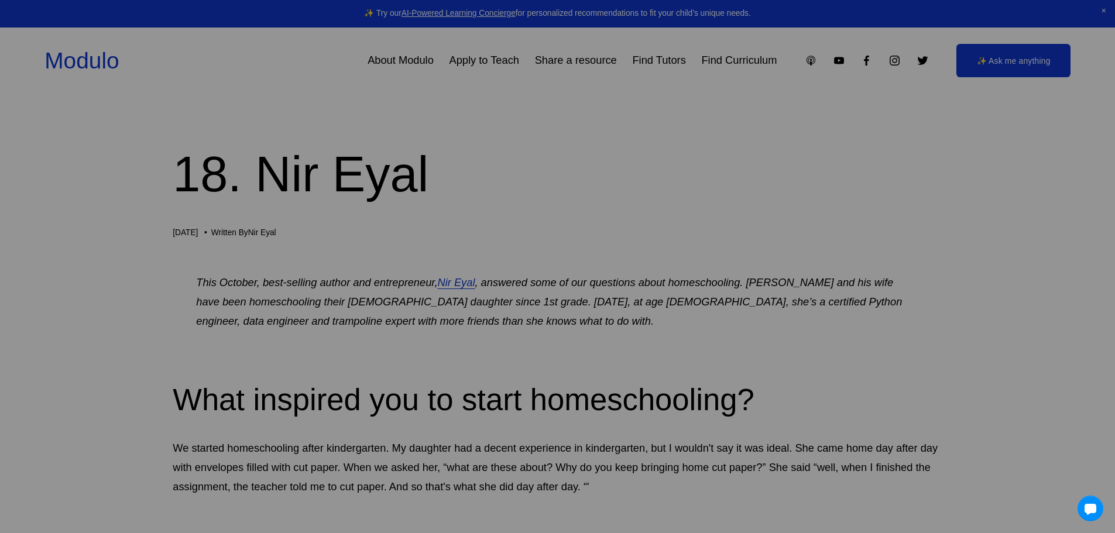
drag, startPoint x: 543, startPoint y: 320, endPoint x: 567, endPoint y: 255, distance: 69.5
click at [567, 255] on div "We've moved! Check out our brand-new global marketplace for modular learning at…" at bounding box center [557, 267] width 363 height 214
click at [549, 305] on link "Visit Modulo" at bounding box center [558, 308] width 124 height 31
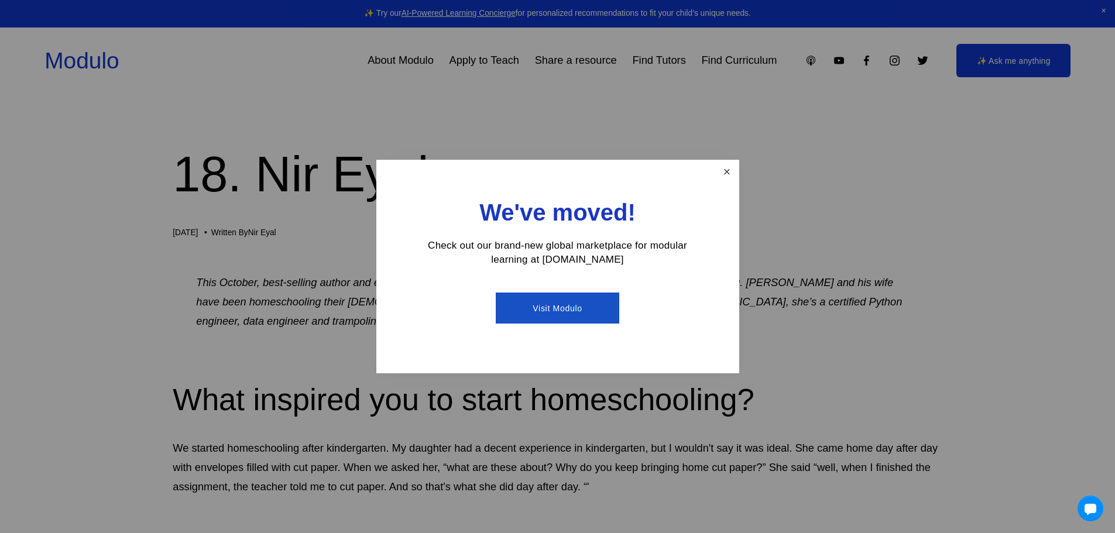
click at [726, 171] on link "Close" at bounding box center [726, 172] width 20 height 20
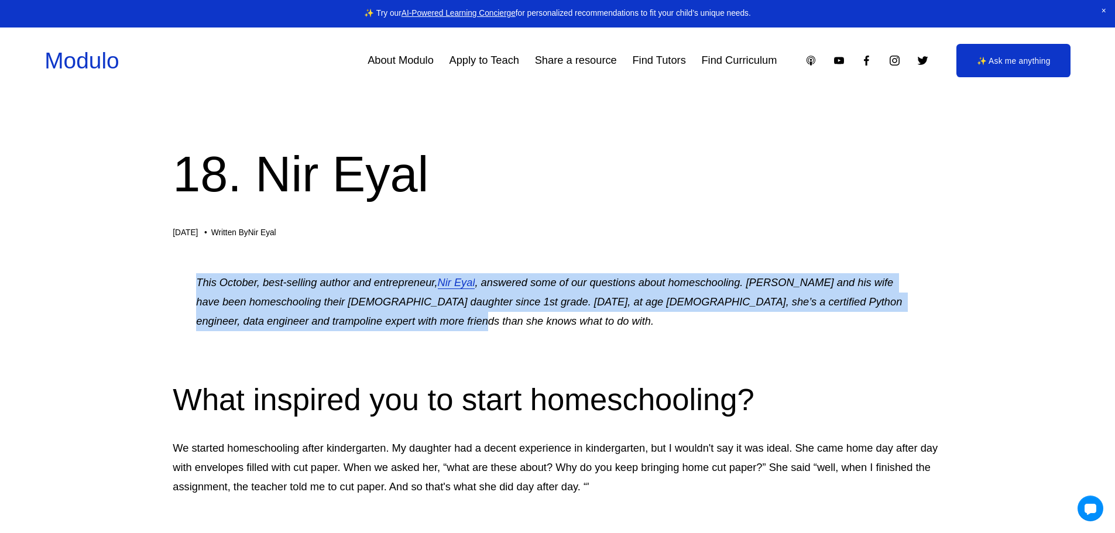
drag, startPoint x: 685, startPoint y: 316, endPoint x: 691, endPoint y: 242, distance: 74.0
click at [523, 328] on p "This October, best-selling author and entrepreneur, [PERSON_NAME] , answered so…" at bounding box center [557, 302] width 722 height 58
drag, startPoint x: 547, startPoint y: 323, endPoint x: 620, endPoint y: 238, distance: 112.0
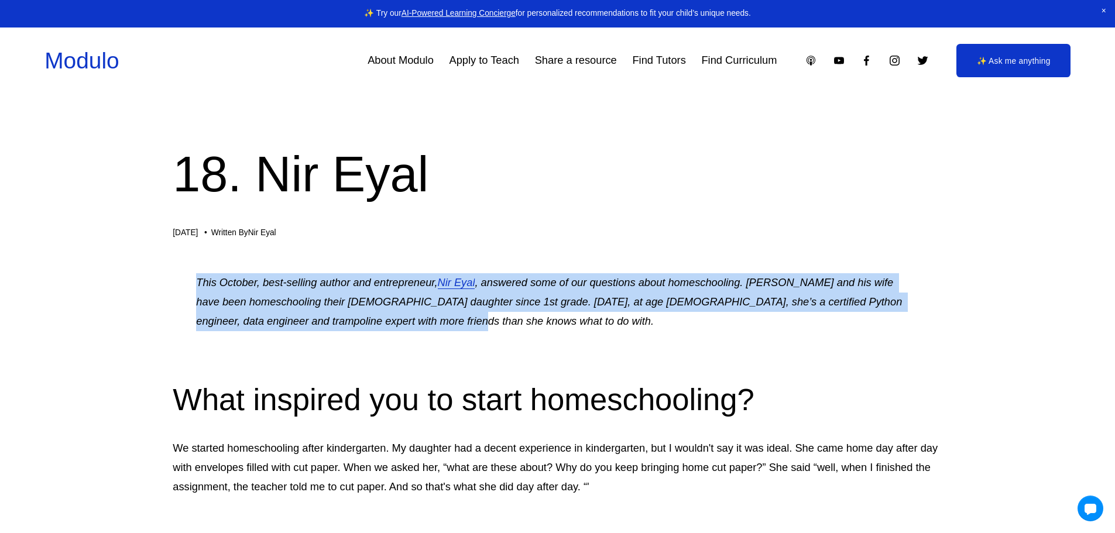
click at [788, 297] on em ", answered some of our questions about homeschooling. [PERSON_NAME] and his wif…" at bounding box center [550, 301] width 709 height 51
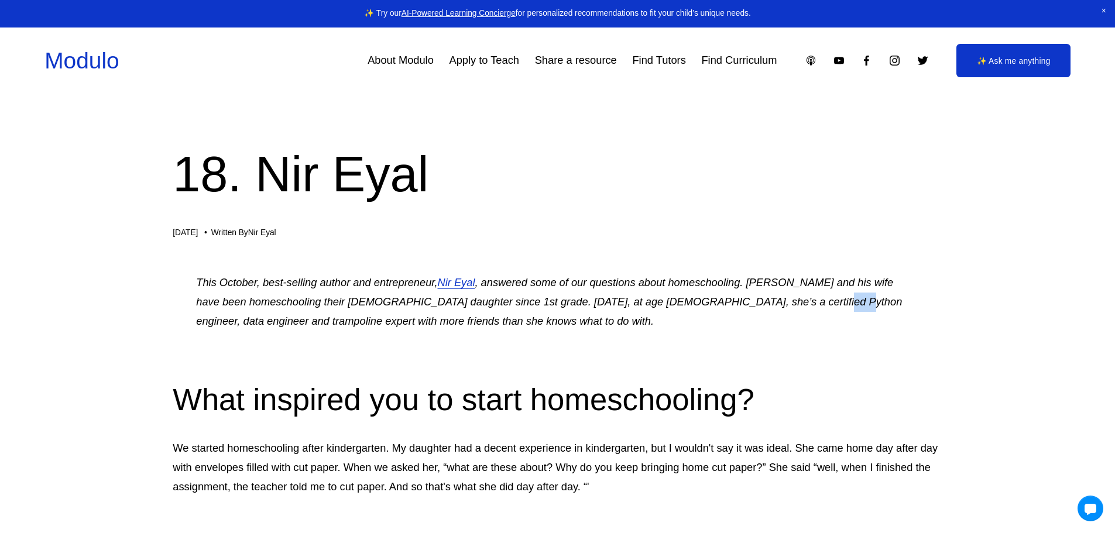
click at [788, 297] on em ", answered some of our questions about homeschooling. [PERSON_NAME] and his wif…" at bounding box center [550, 301] width 709 height 51
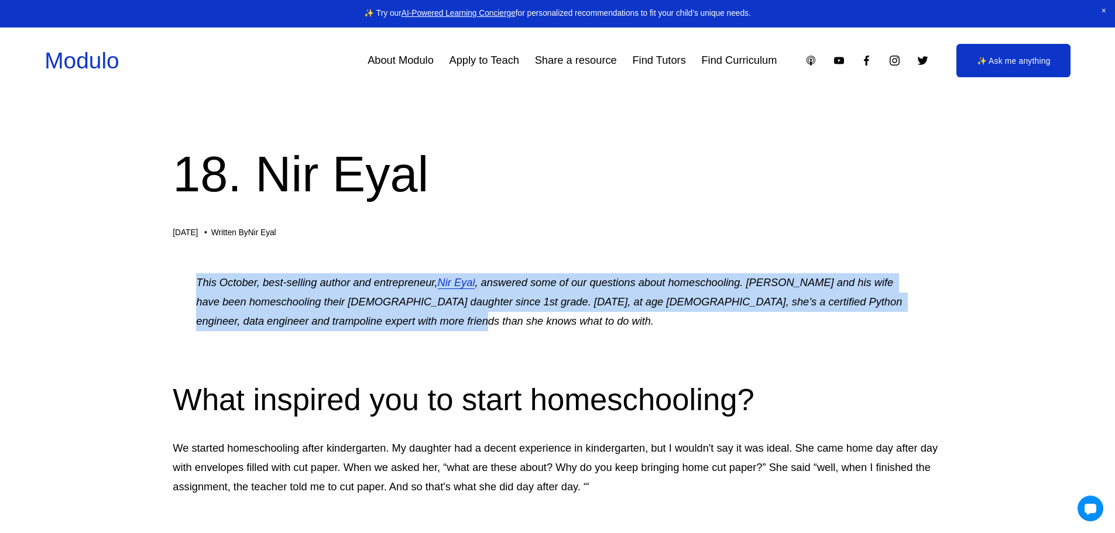
drag, startPoint x: 792, startPoint y: 316, endPoint x: 801, endPoint y: 248, distance: 68.5
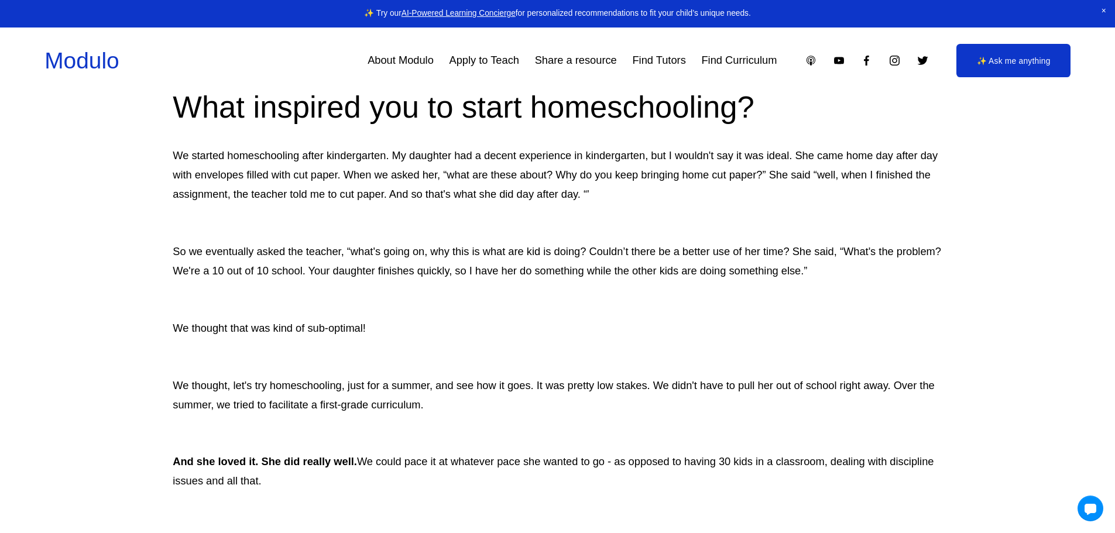
scroll to position [585, 0]
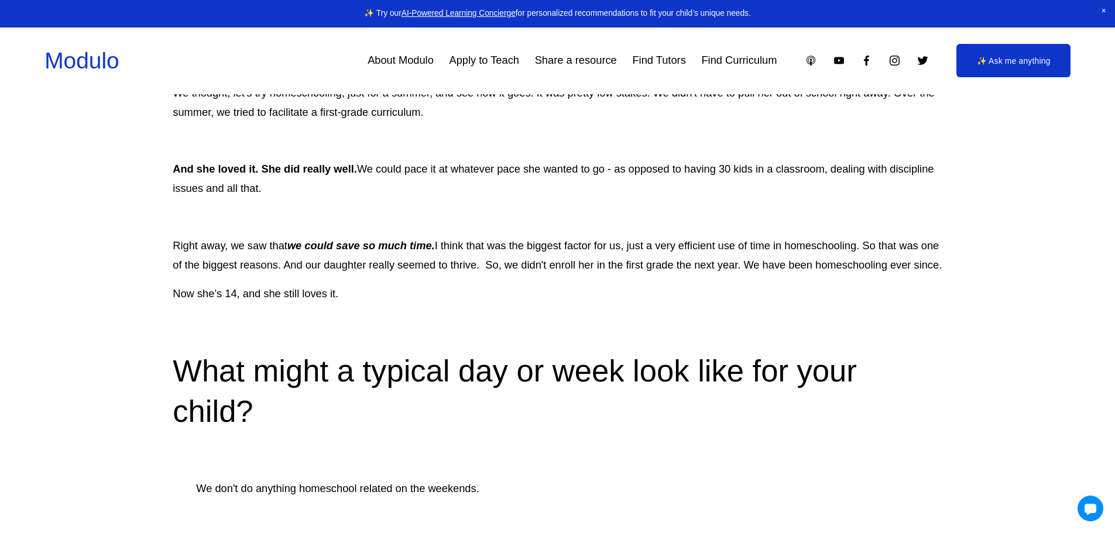
drag, startPoint x: 199, startPoint y: 246, endPoint x: 380, endPoint y: 277, distance: 184.2
click at [380, 275] on p "Right away, we saw that we could save so much time. I think that was the bigges…" at bounding box center [557, 255] width 769 height 39
drag, startPoint x: 380, startPoint y: 308, endPoint x: 413, endPoint y: 218, distance: 95.2
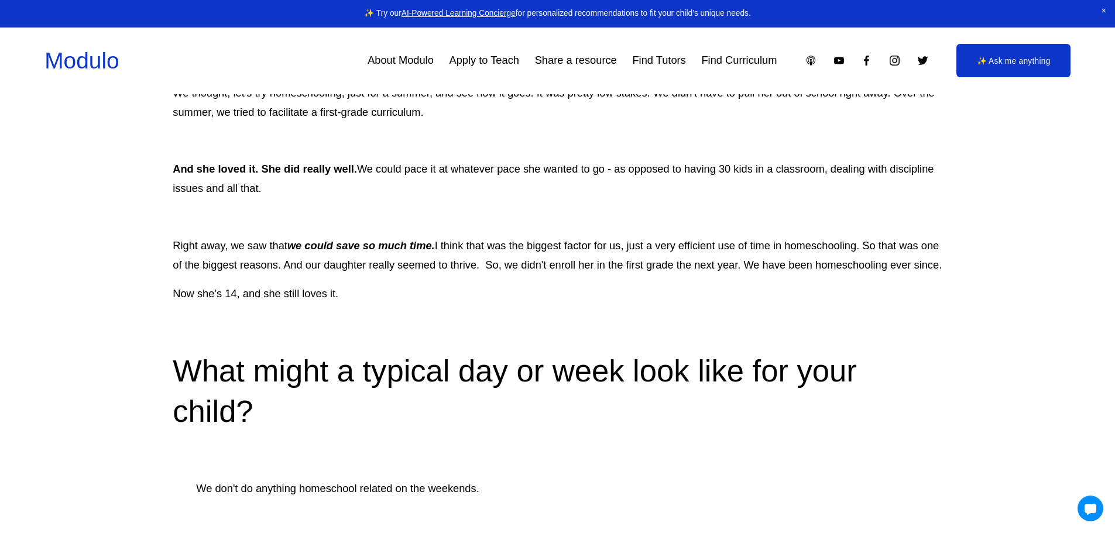
click at [413, 218] on p at bounding box center [557, 217] width 769 height 19
drag, startPoint x: 417, startPoint y: 284, endPoint x: 448, endPoint y: 212, distance: 78.9
drag, startPoint x: 704, startPoint y: 309, endPoint x: 715, endPoint y: 214, distance: 95.5
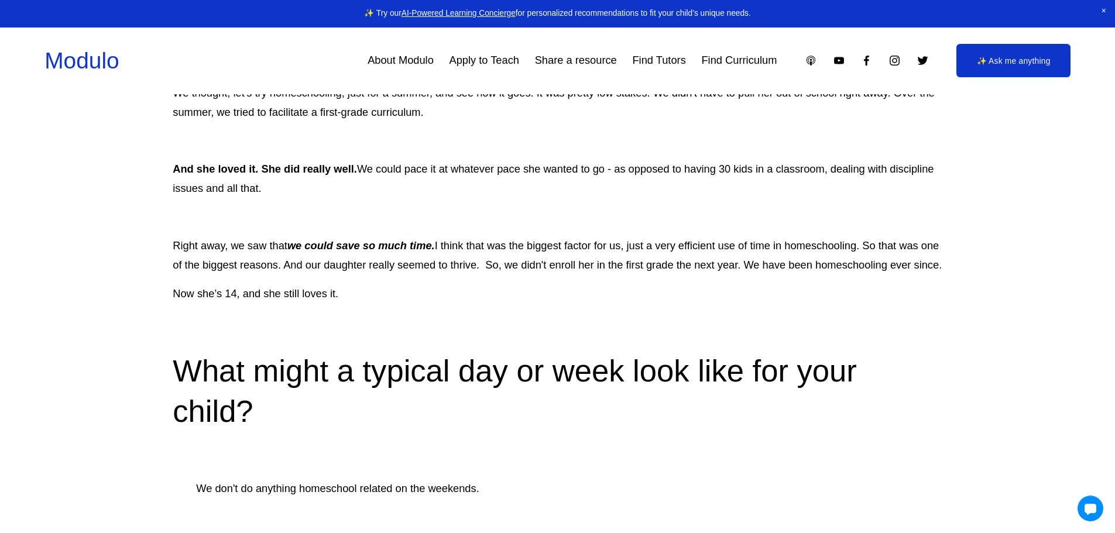
drag, startPoint x: 147, startPoint y: 242, endPoint x: 681, endPoint y: 320, distance: 540.2
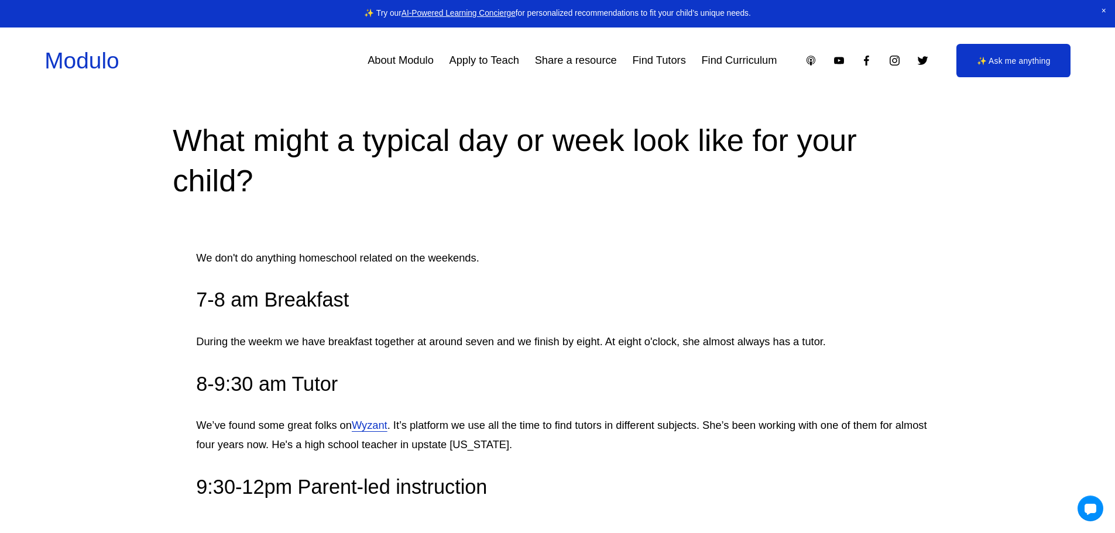
scroll to position [820, 0]
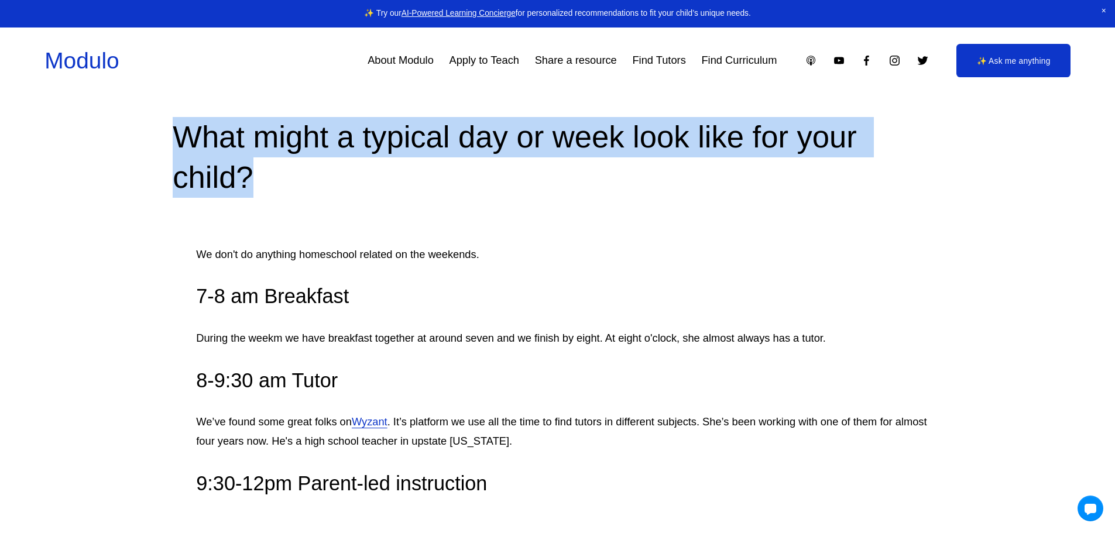
drag, startPoint x: 159, startPoint y: 157, endPoint x: 383, endPoint y: 202, distance: 229.3
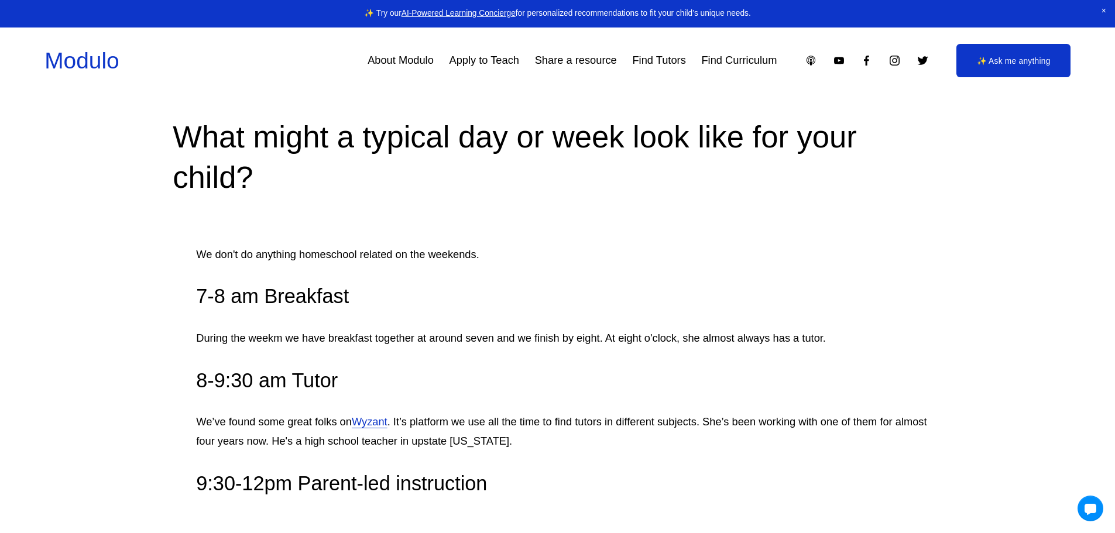
click at [678, 236] on p at bounding box center [569, 226] width 746 height 19
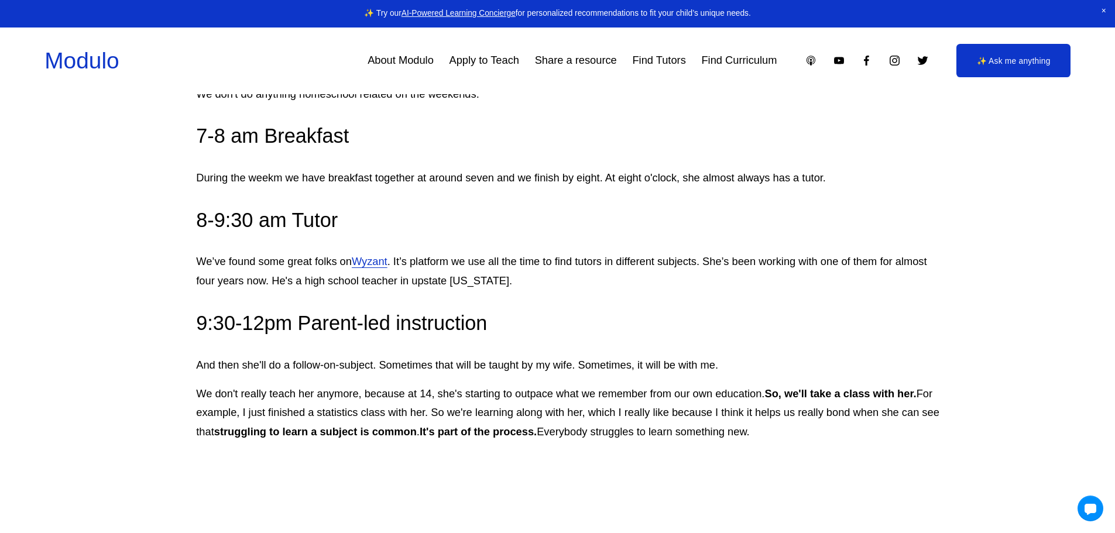
scroll to position [995, 0]
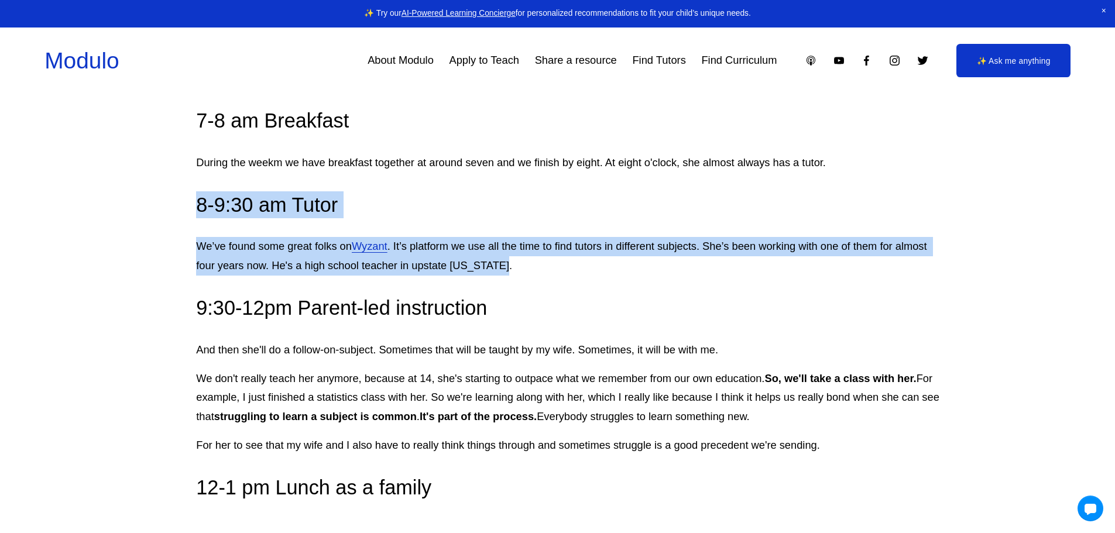
drag, startPoint x: 576, startPoint y: 293, endPoint x: 928, endPoint y: 198, distance: 364.2
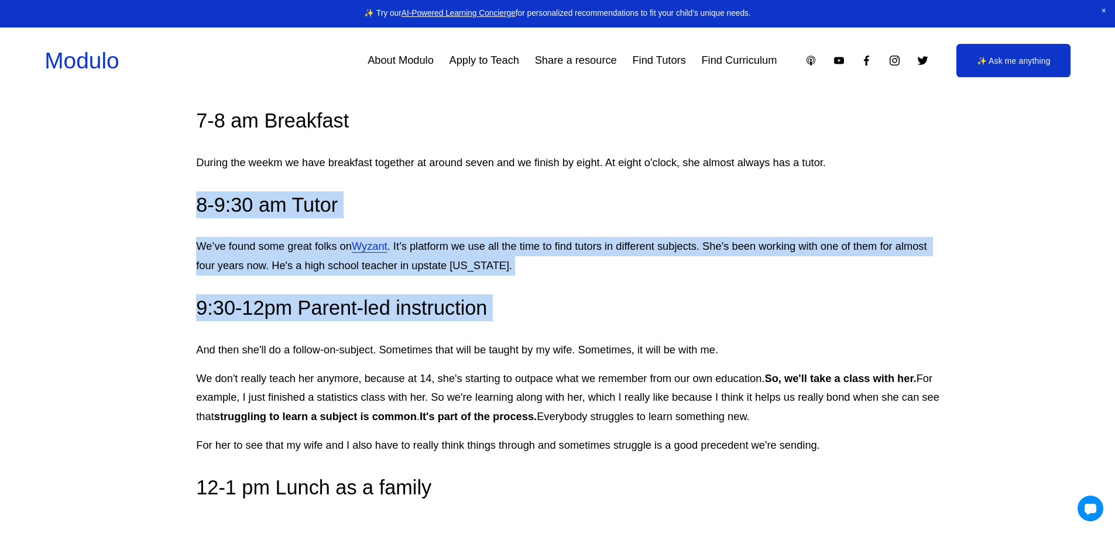
drag, startPoint x: 126, startPoint y: 230, endPoint x: 140, endPoint y: 359, distance: 129.5
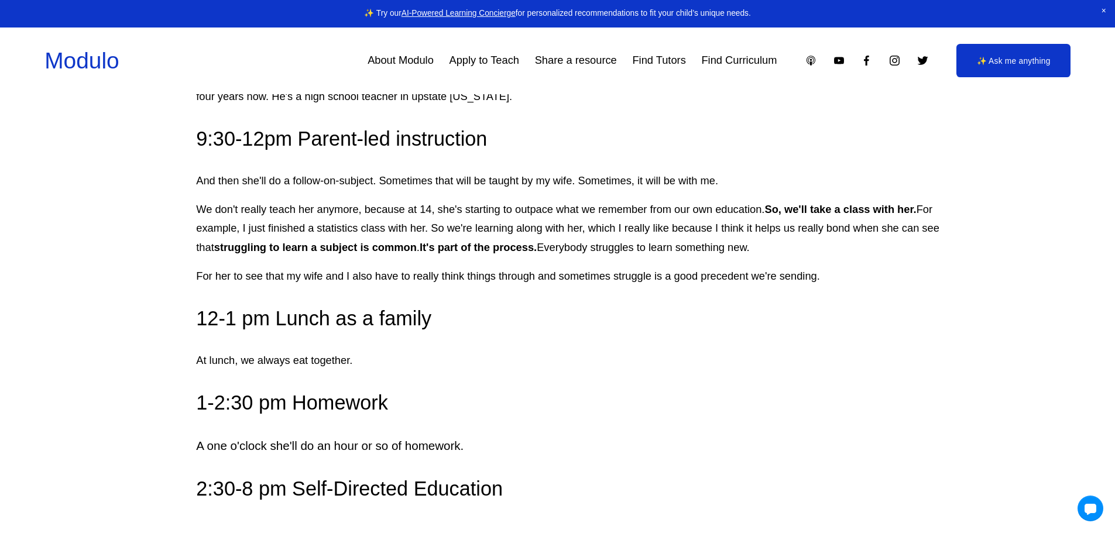
scroll to position [1171, 0]
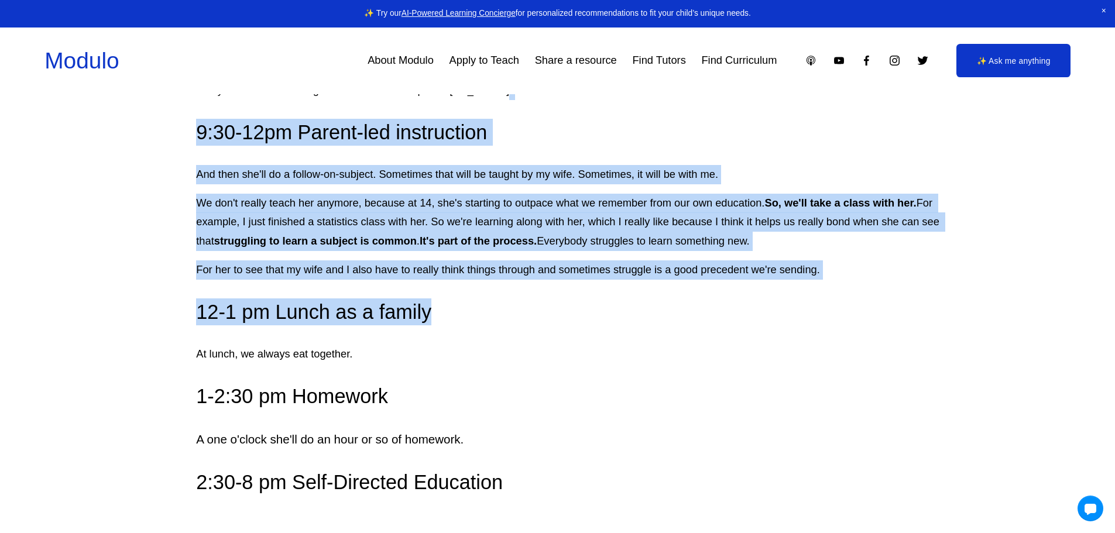
drag, startPoint x: 606, startPoint y: 321, endPoint x: 660, endPoint y: 121, distance: 207.9
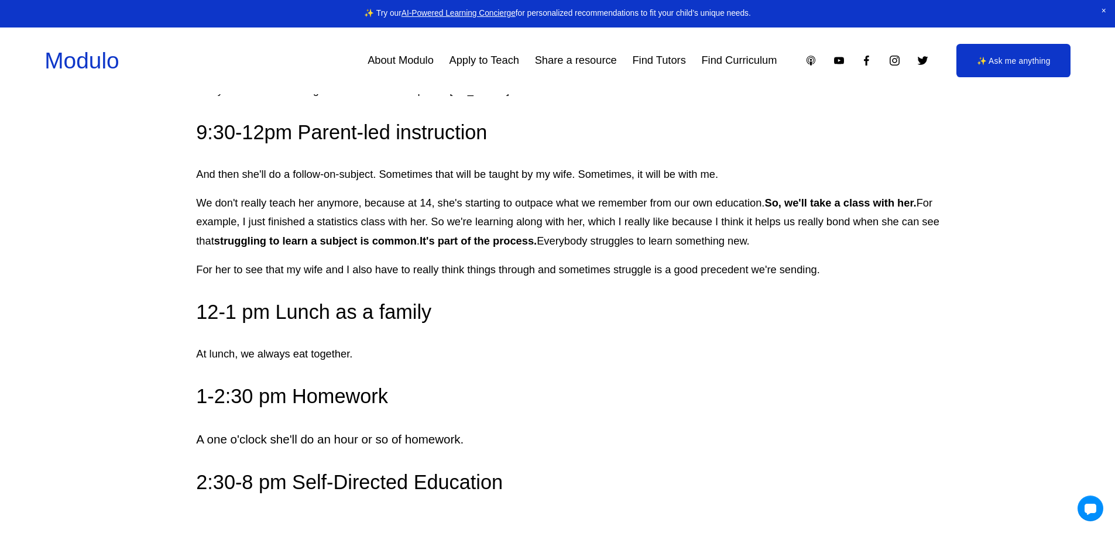
drag, startPoint x: 684, startPoint y: 352, endPoint x: 811, endPoint y: 112, distance: 271.5
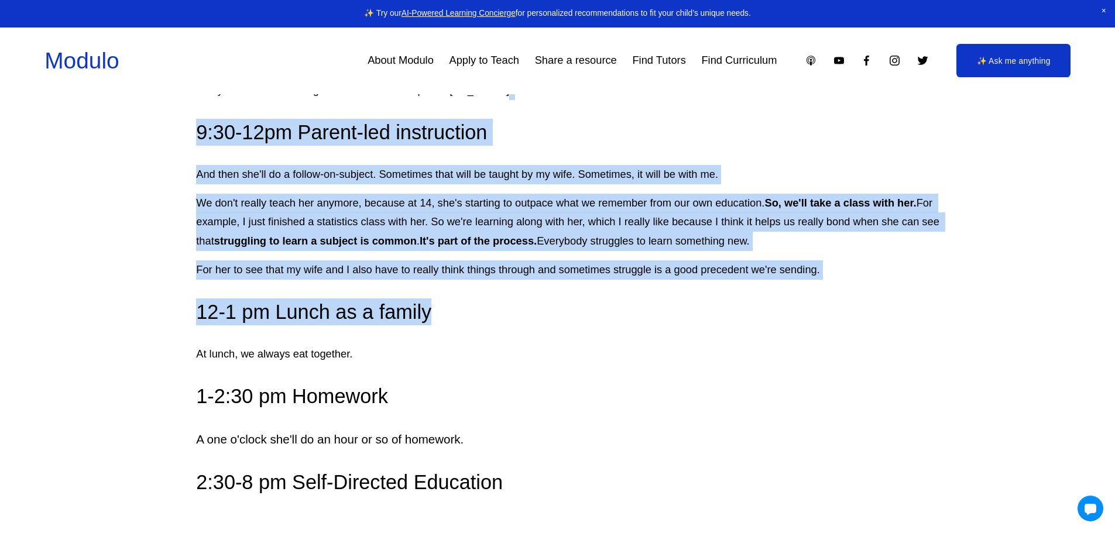
drag, startPoint x: 462, startPoint y: 319, endPoint x: 537, endPoint y: 117, distance: 215.4
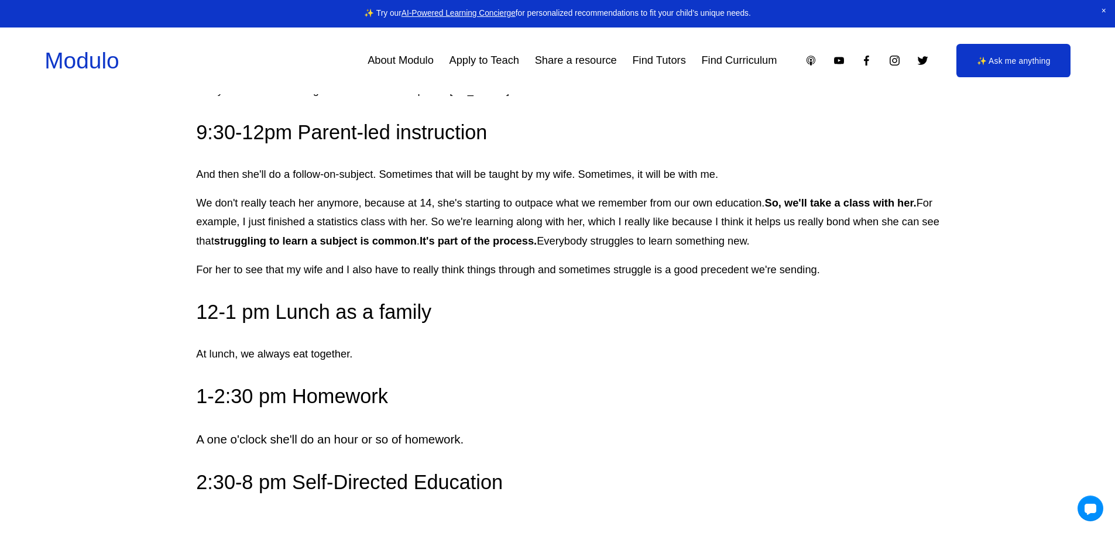
click at [564, 364] on p "At lunch, we always eat together." at bounding box center [569, 354] width 746 height 19
drag, startPoint x: 896, startPoint y: 272, endPoint x: 877, endPoint y: 105, distance: 167.8
click at [479, 325] on h3 "12-1 pm Lunch as a family" at bounding box center [569, 312] width 746 height 27
drag, startPoint x: 430, startPoint y: 377, endPoint x: 138, endPoint y: 295, distance: 303.4
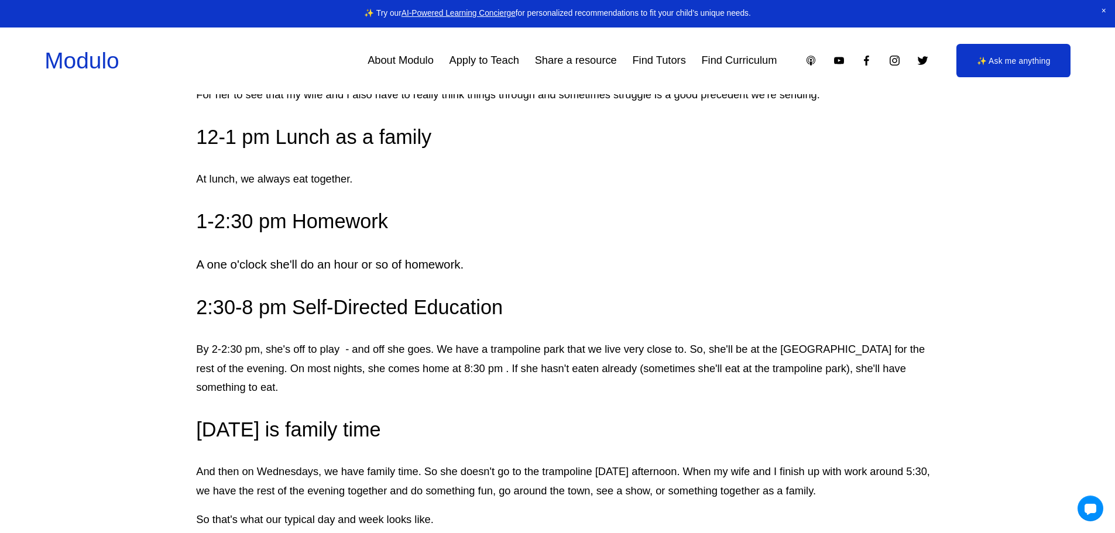
scroll to position [1346, 0]
drag, startPoint x: 559, startPoint y: 304, endPoint x: 571, endPoint y: 317, distance: 17.0
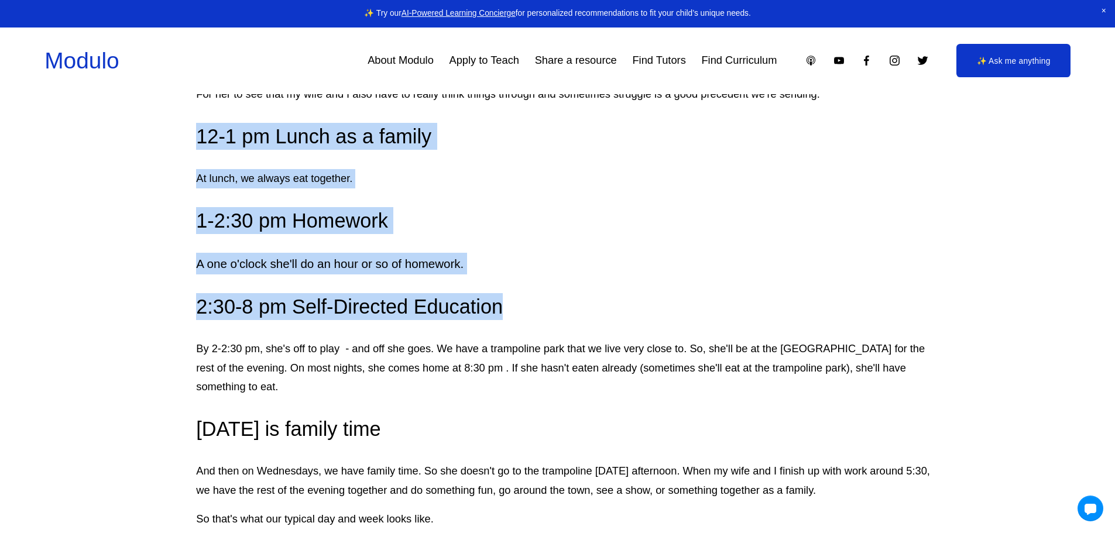
drag, startPoint x: 563, startPoint y: 334, endPoint x: 166, endPoint y: 148, distance: 437.8
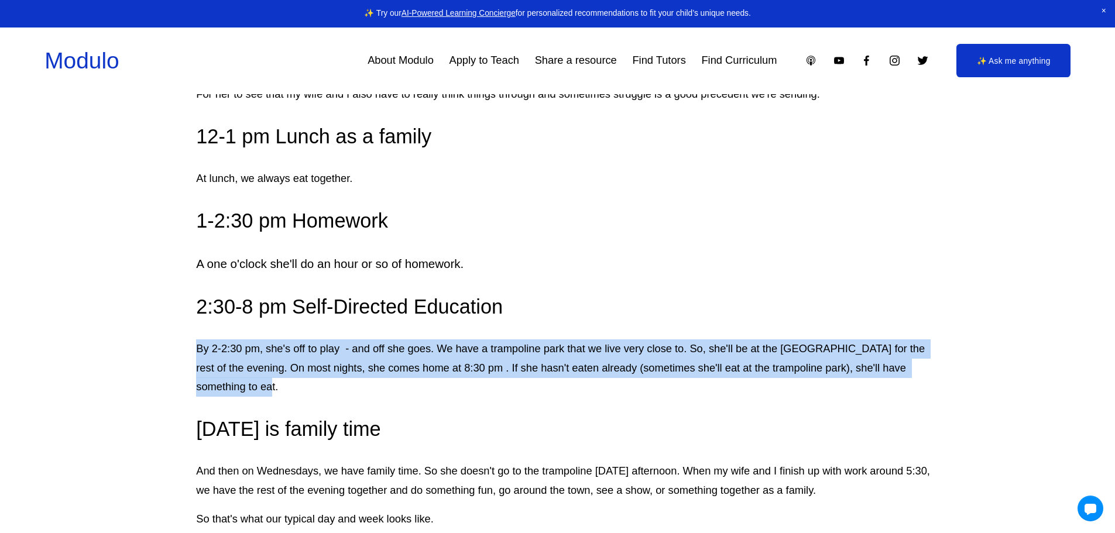
drag, startPoint x: 554, startPoint y: 407, endPoint x: 578, endPoint y: 329, distance: 81.3
click at [717, 320] on h3 "2:30-8 pm Self-Directed Education" at bounding box center [569, 306] width 746 height 27
drag, startPoint x: 677, startPoint y: 409, endPoint x: 698, endPoint y: 343, distance: 69.4
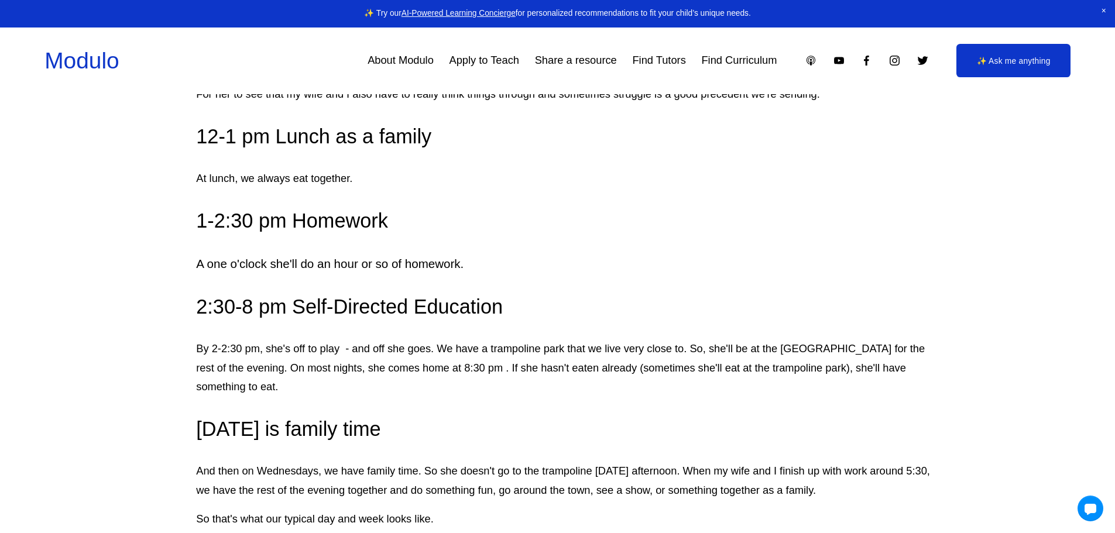
click at [769, 275] on p "A one o'clock she'll do an hour or so of homework." at bounding box center [569, 264] width 746 height 22
drag, startPoint x: 709, startPoint y: 420, endPoint x: 736, endPoint y: 335, distance: 88.9
click at [728, 397] on p "By 2-2:30 pm, she's off to play - and off she goes. We have a trampoline park t…" at bounding box center [569, 369] width 746 height 58
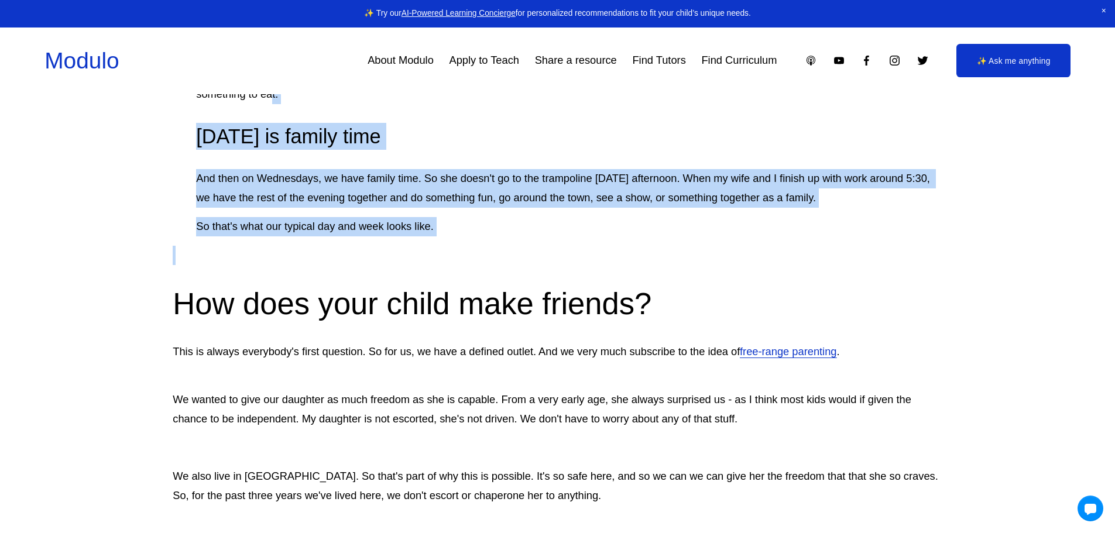
drag, startPoint x: 495, startPoint y: 259, endPoint x: 519, endPoint y: 110, distance: 150.7
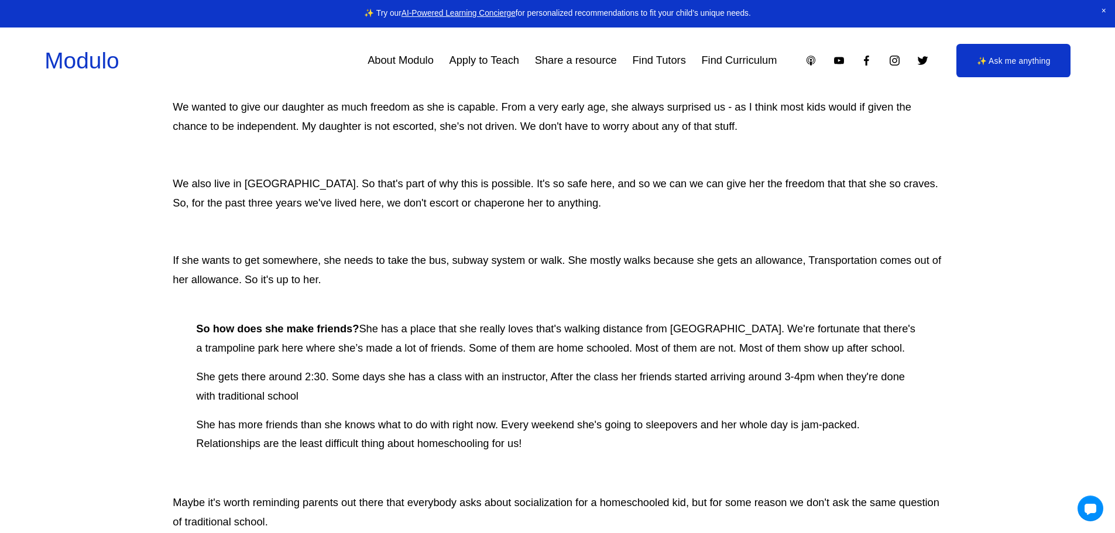
scroll to position [1815, 0]
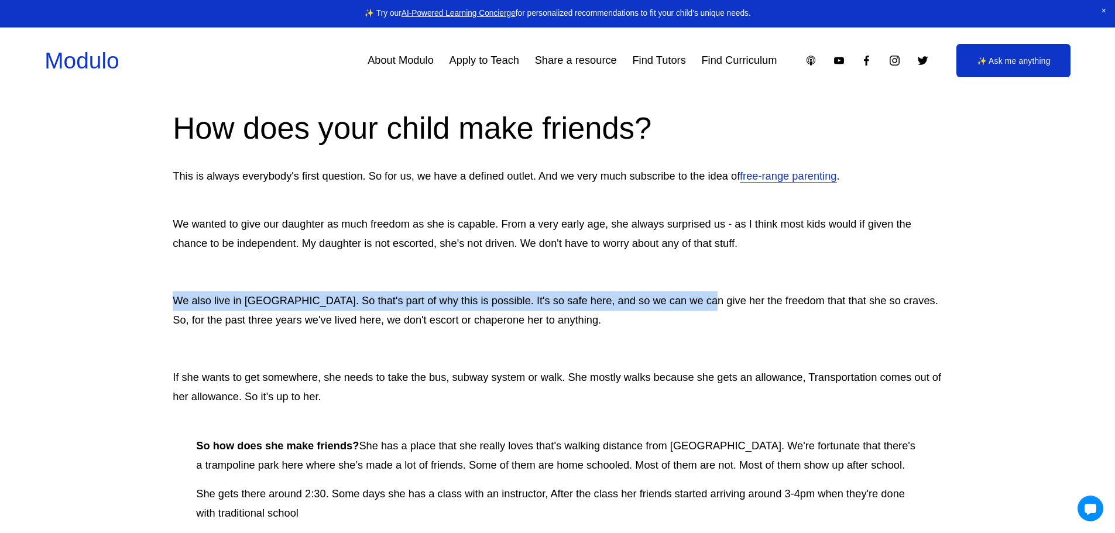
drag, startPoint x: 692, startPoint y: 328, endPoint x: 692, endPoint y: 304, distance: 24.0
drag, startPoint x: 680, startPoint y: 350, endPoint x: 711, endPoint y: 164, distance: 188.2
click at [669, 330] on p "We also live in [GEOGRAPHIC_DATA]. So that's part of why this is possible. It's…" at bounding box center [557, 311] width 769 height 39
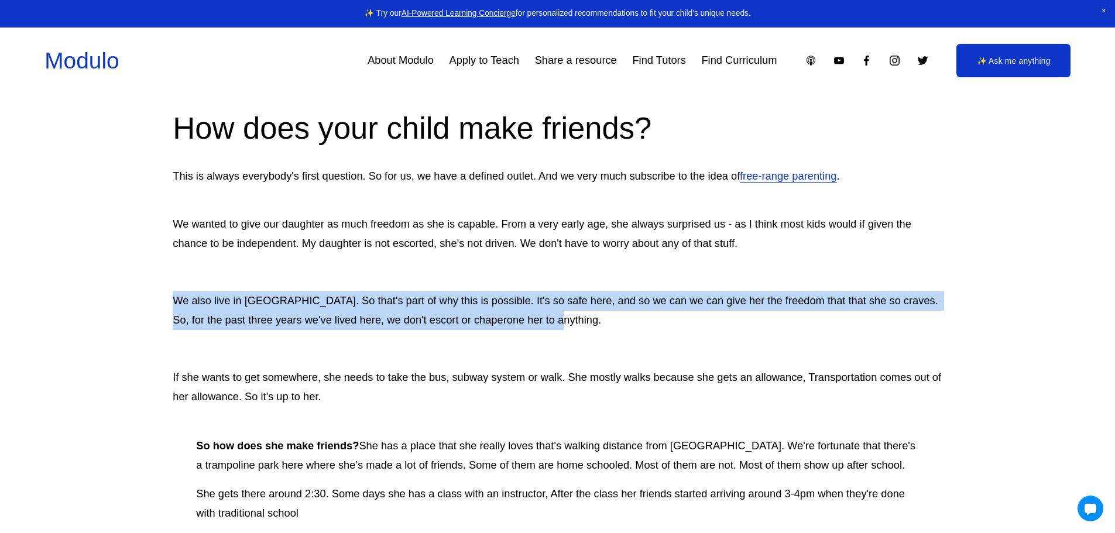
drag, startPoint x: 618, startPoint y: 341, endPoint x: 626, endPoint y: 292, distance: 49.8
click at [627, 330] on p "We also live in [GEOGRAPHIC_DATA]. So that's part of why this is possible. It's…" at bounding box center [557, 311] width 769 height 39
drag, startPoint x: 624, startPoint y: 331, endPoint x: 624, endPoint y: 289, distance: 42.7
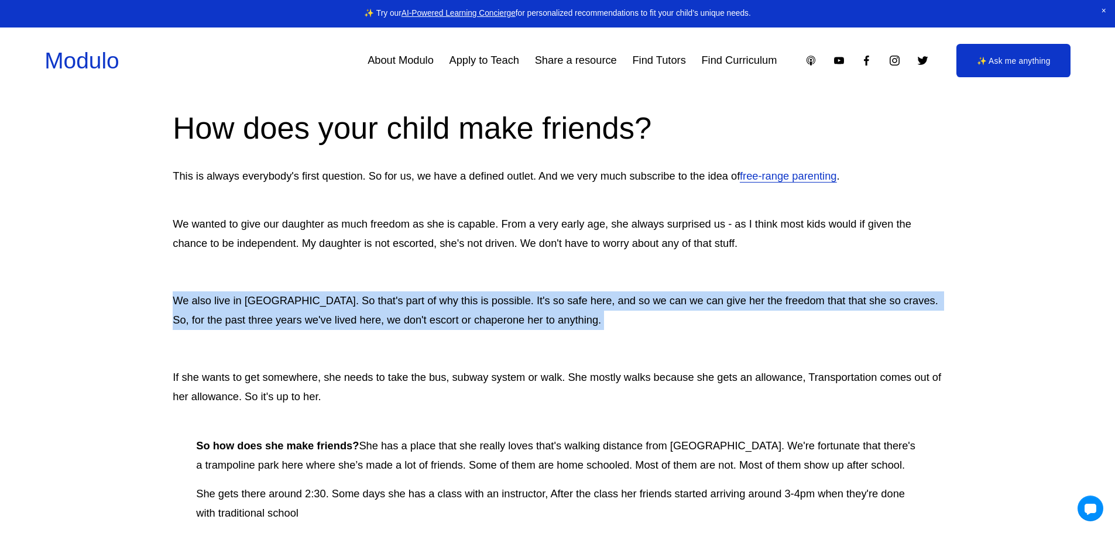
click at [611, 328] on p "We also live in [GEOGRAPHIC_DATA]. So that's part of why this is possible. It's…" at bounding box center [557, 311] width 769 height 39
drag, startPoint x: 600, startPoint y: 336, endPoint x: 612, endPoint y: 281, distance: 56.3
click at [609, 330] on p "We also live in [GEOGRAPHIC_DATA]. So that's part of why this is possible. It's…" at bounding box center [557, 311] width 769 height 39
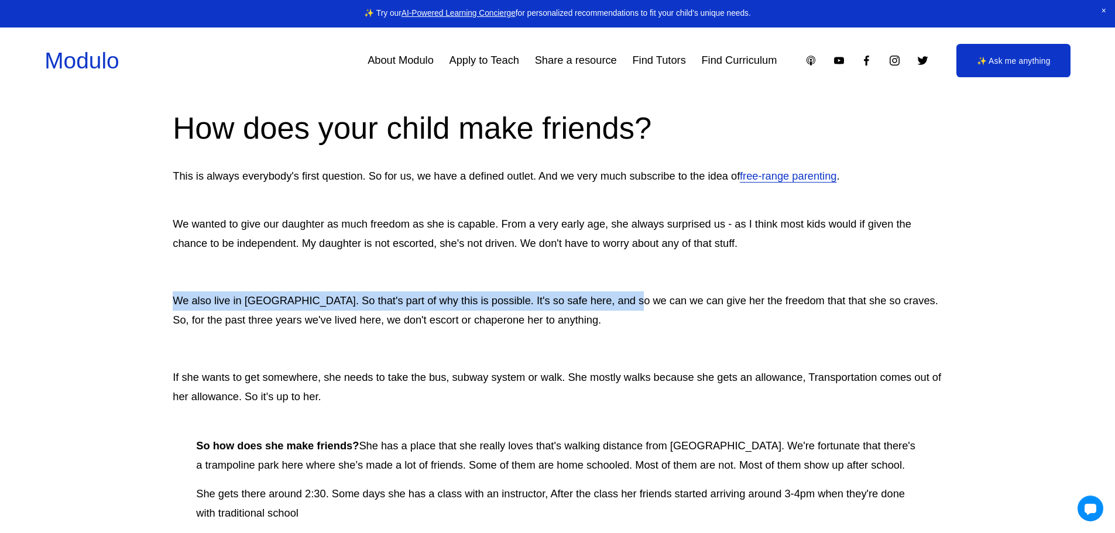
drag, startPoint x: 609, startPoint y: 330, endPoint x: 615, endPoint y: 286, distance: 43.7
click at [598, 317] on p "We also live in [GEOGRAPHIC_DATA]. So that's part of why this is possible. It's…" at bounding box center [557, 311] width 769 height 39
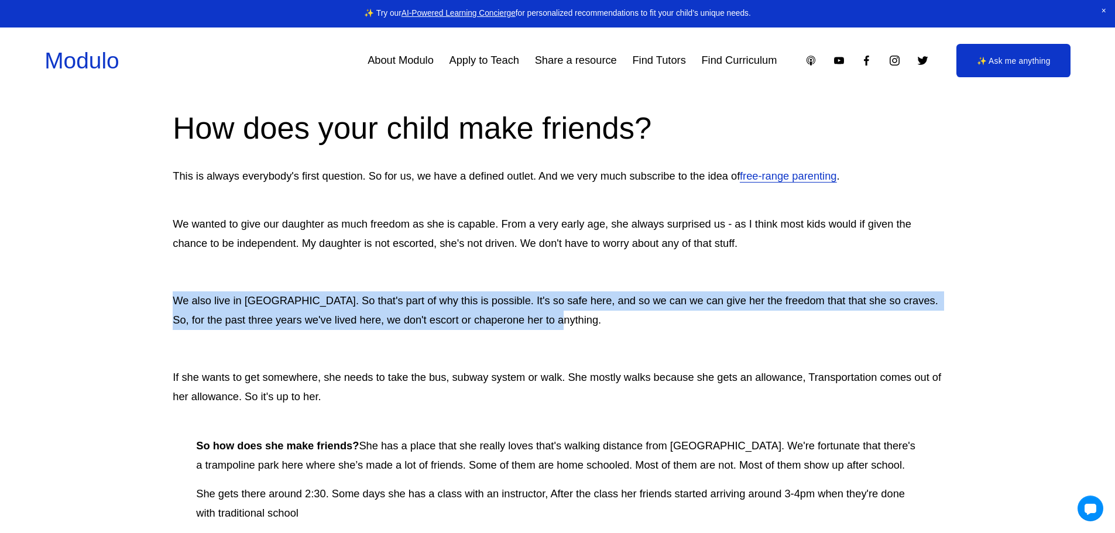
drag, startPoint x: 582, startPoint y: 347, endPoint x: 602, endPoint y: 293, distance: 57.6
click at [636, 330] on p "We also live in [GEOGRAPHIC_DATA]. So that's part of why this is possible. It's…" at bounding box center [557, 311] width 769 height 39
drag, startPoint x: 632, startPoint y: 351, endPoint x: 654, endPoint y: 302, distance: 54.0
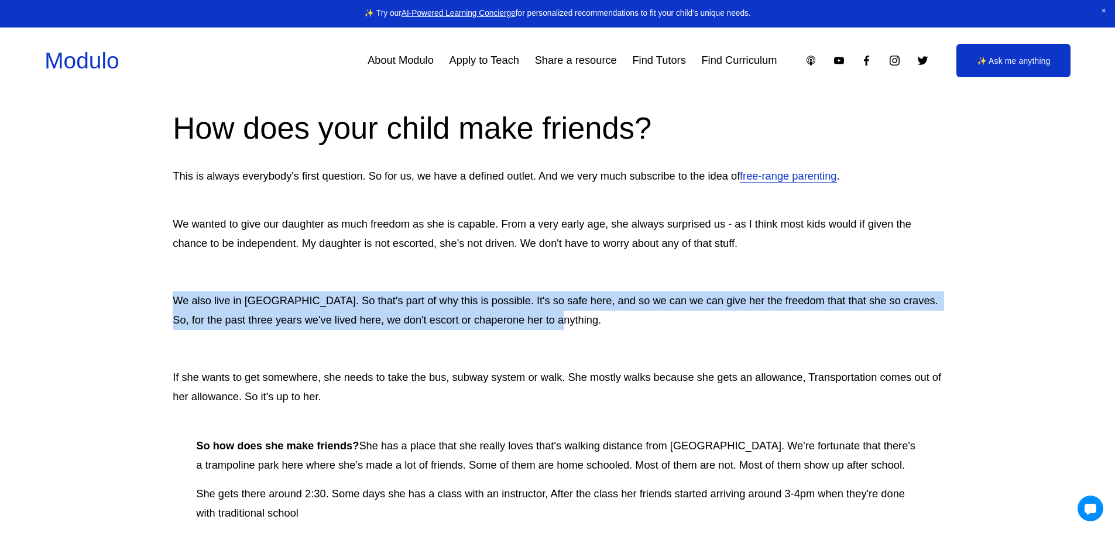
click at [651, 330] on p "We also live in [GEOGRAPHIC_DATA]. So that's part of why this is possible. It's…" at bounding box center [557, 311] width 769 height 39
drag, startPoint x: 647, startPoint y: 332, endPoint x: 656, endPoint y: 304, distance: 29.4
click at [648, 330] on p "We also live in [GEOGRAPHIC_DATA]. So that's part of why this is possible. It's…" at bounding box center [557, 311] width 769 height 39
drag, startPoint x: 629, startPoint y: 358, endPoint x: 639, endPoint y: 293, distance: 65.7
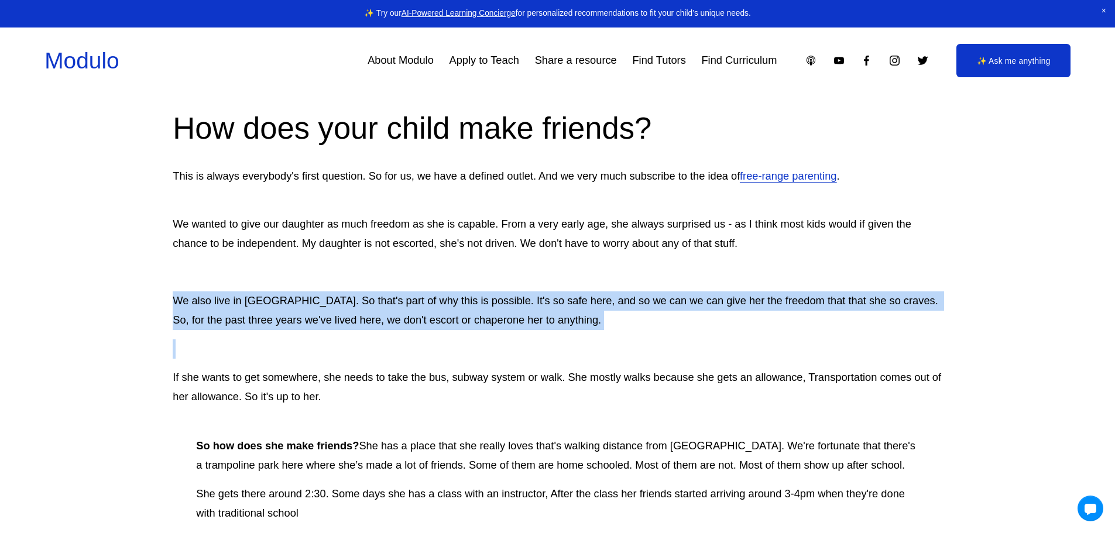
drag, startPoint x: 625, startPoint y: 344, endPoint x: 639, endPoint y: 296, distance: 49.5
click at [681, 330] on p "We also live in [GEOGRAPHIC_DATA]. So that's part of why this is possible. It's…" at bounding box center [557, 311] width 769 height 39
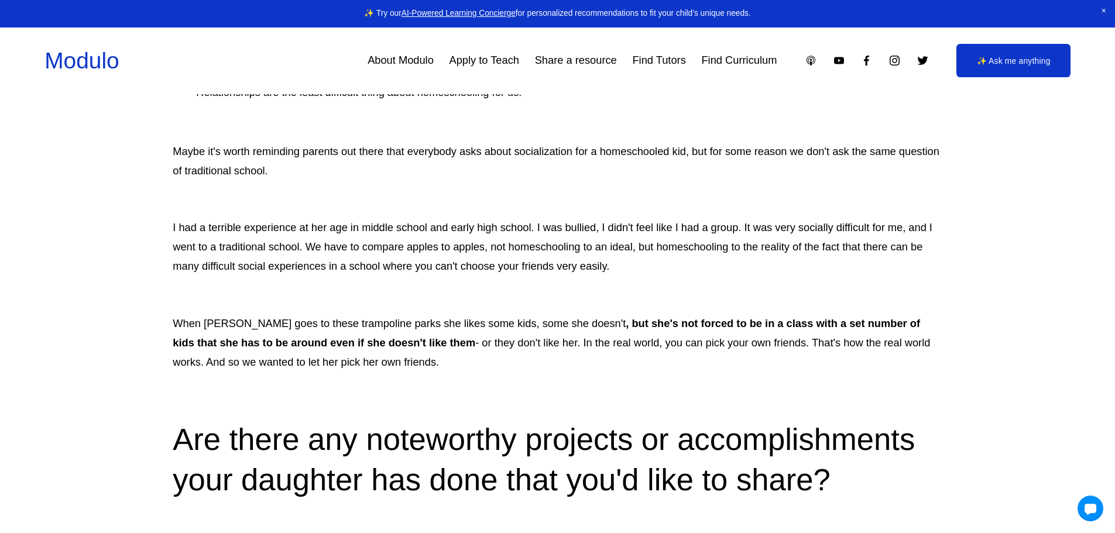
scroll to position [2576, 0]
